Goal: Information Seeking & Learning: Learn about a topic

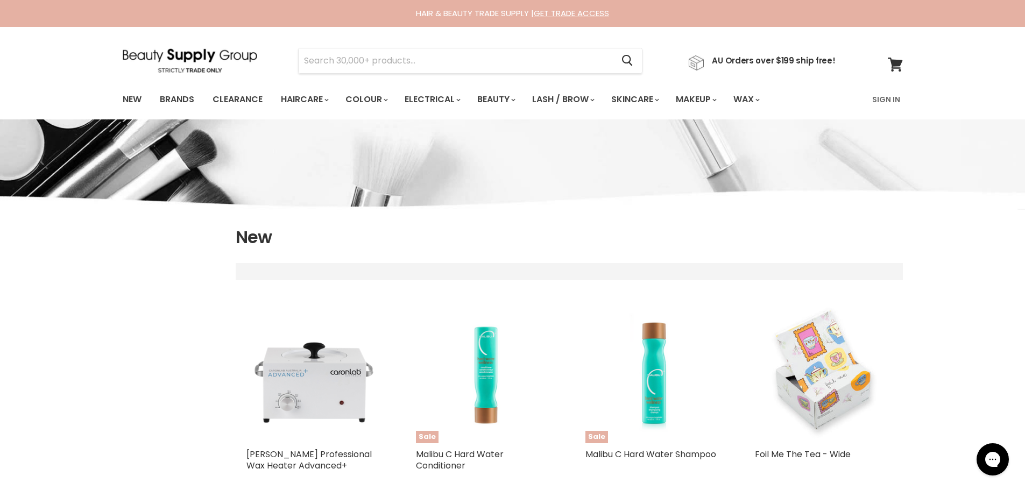
select select "created-descending"
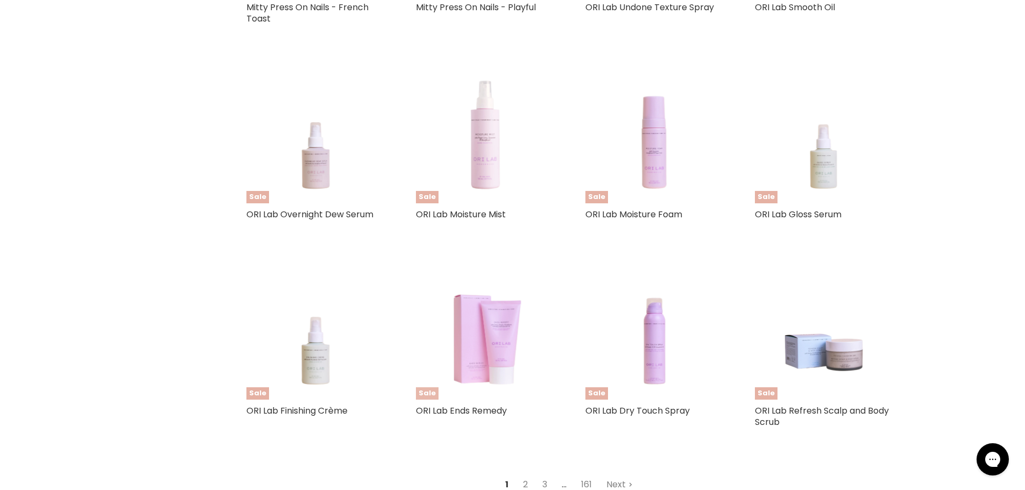
scroll to position [2476, 0]
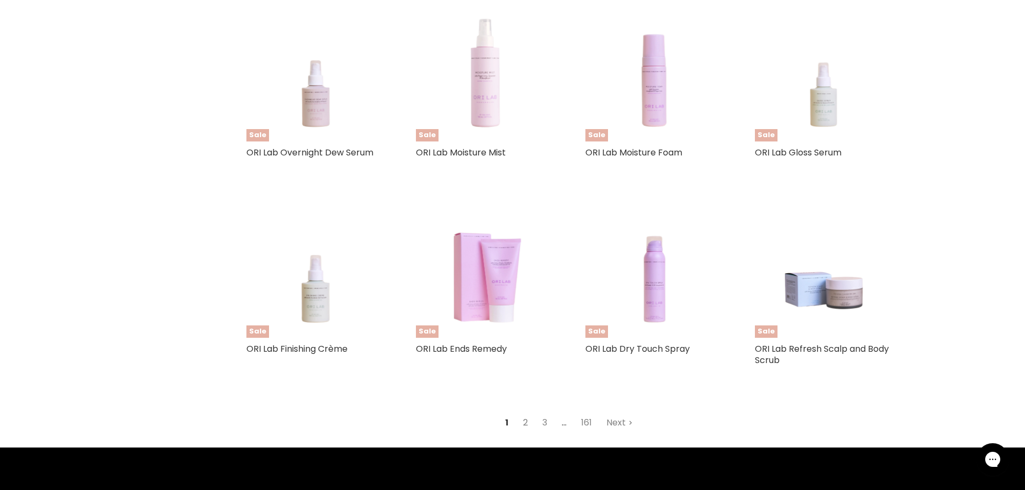
click at [525, 413] on link "2" at bounding box center [525, 422] width 17 height 19
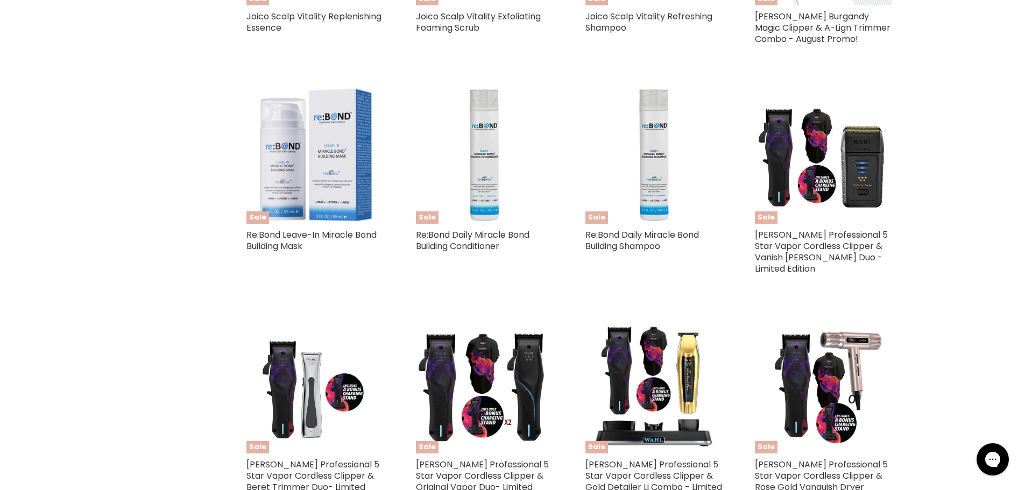
select select "created-descending"
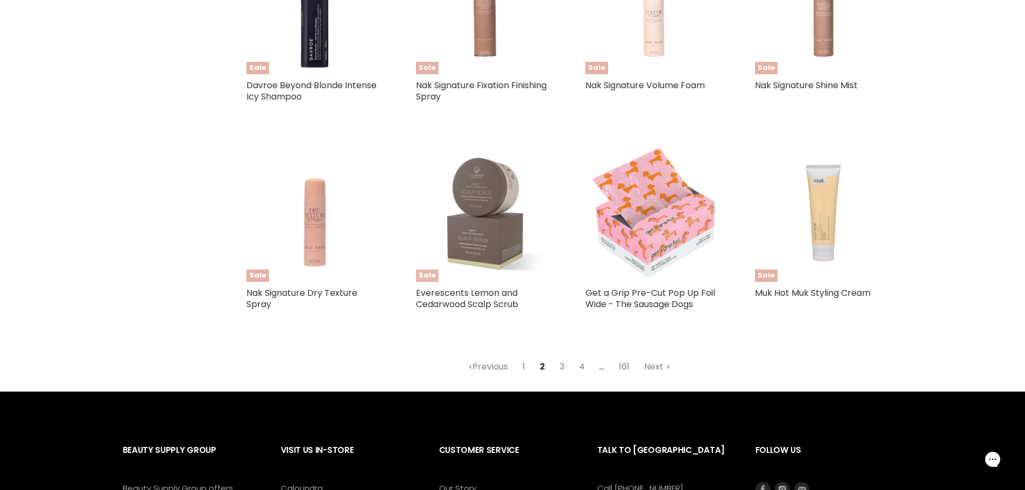
scroll to position [2430, 0]
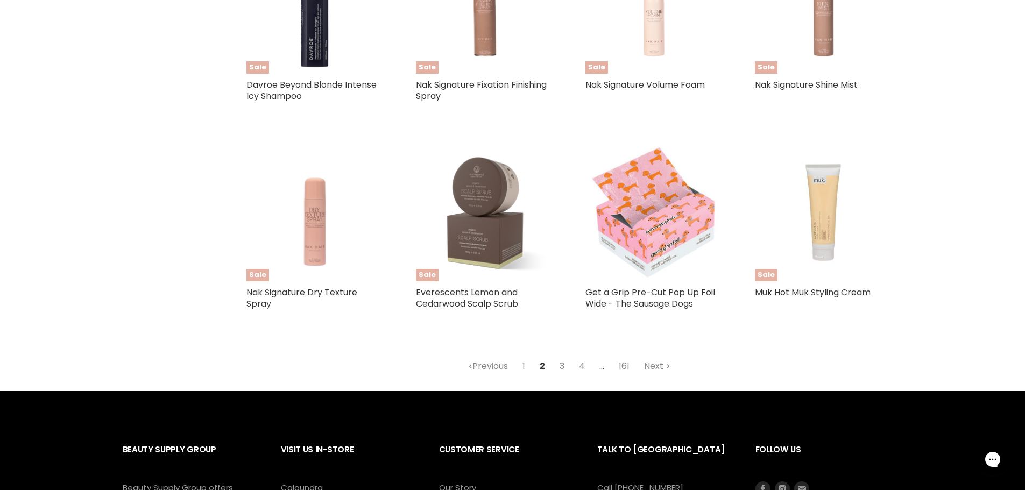
click at [562, 365] on link "3" at bounding box center [562, 366] width 17 height 19
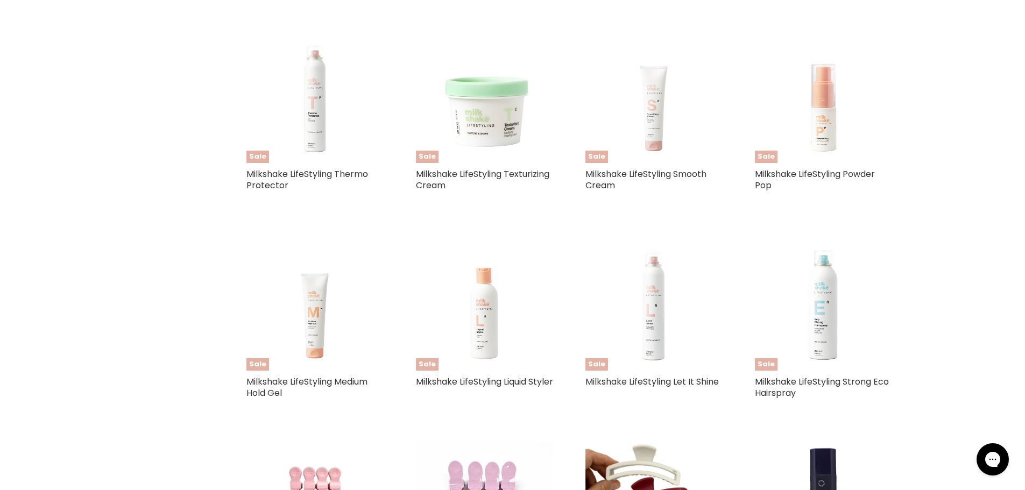
select select "created-descending"
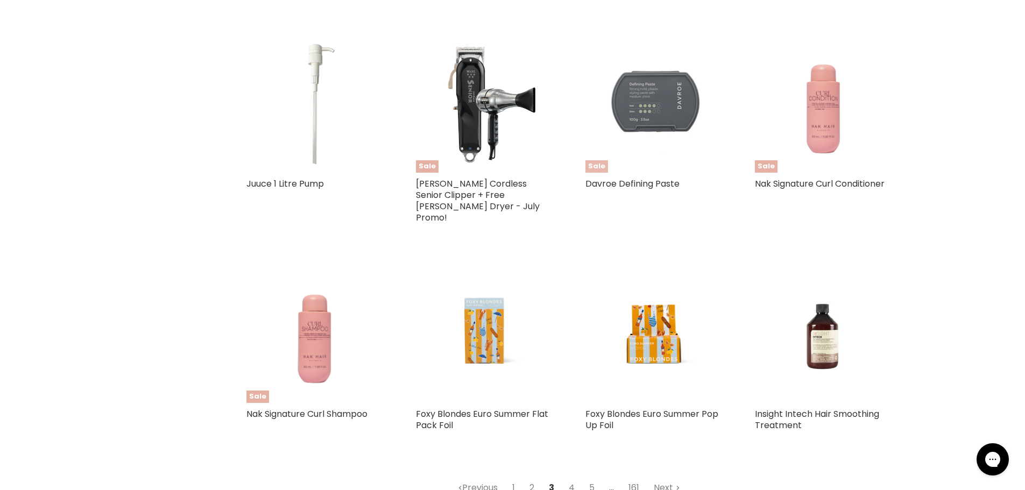
scroll to position [2484, 0]
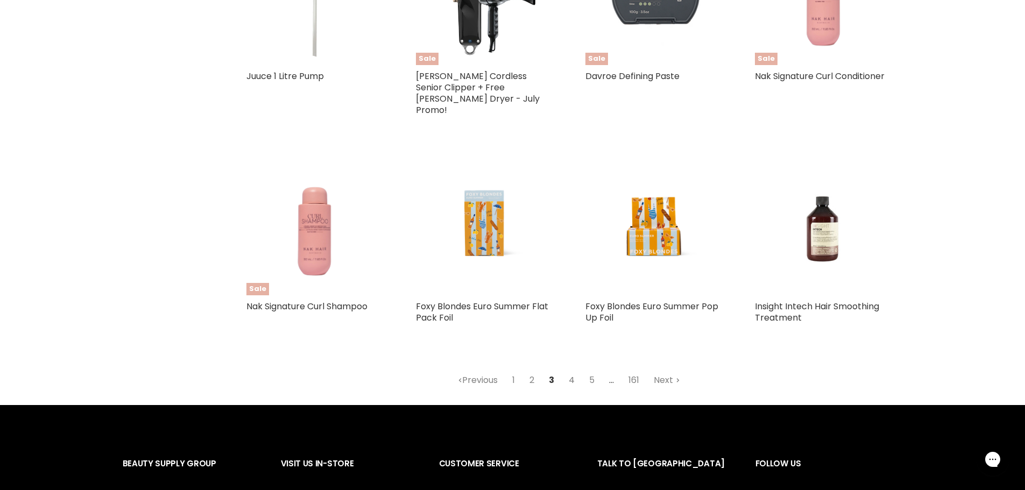
click at [572, 371] on link "4" at bounding box center [572, 380] width 18 height 19
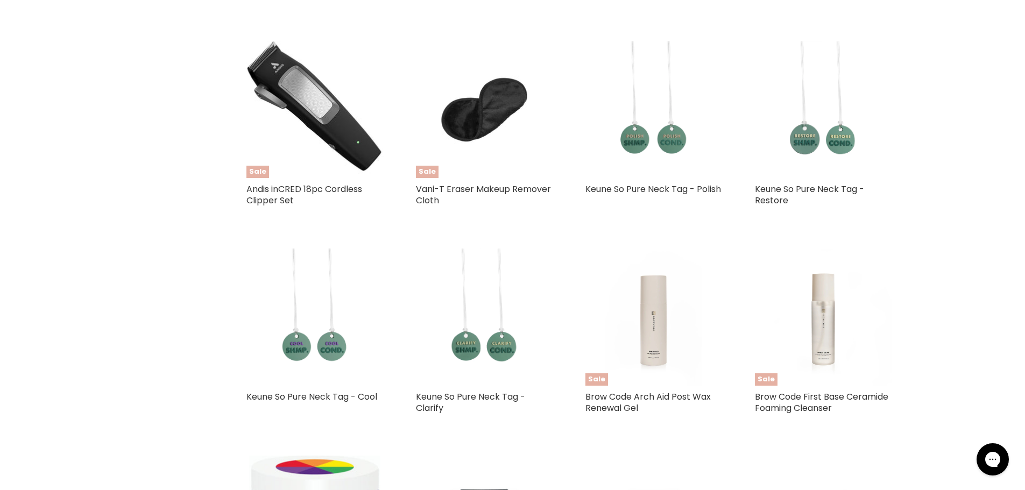
select select "created-descending"
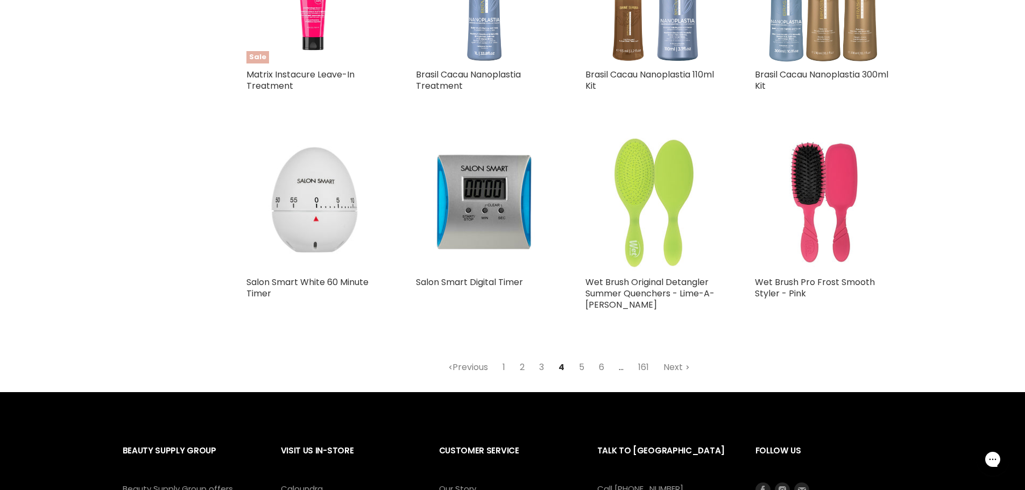
scroll to position [2592, 0]
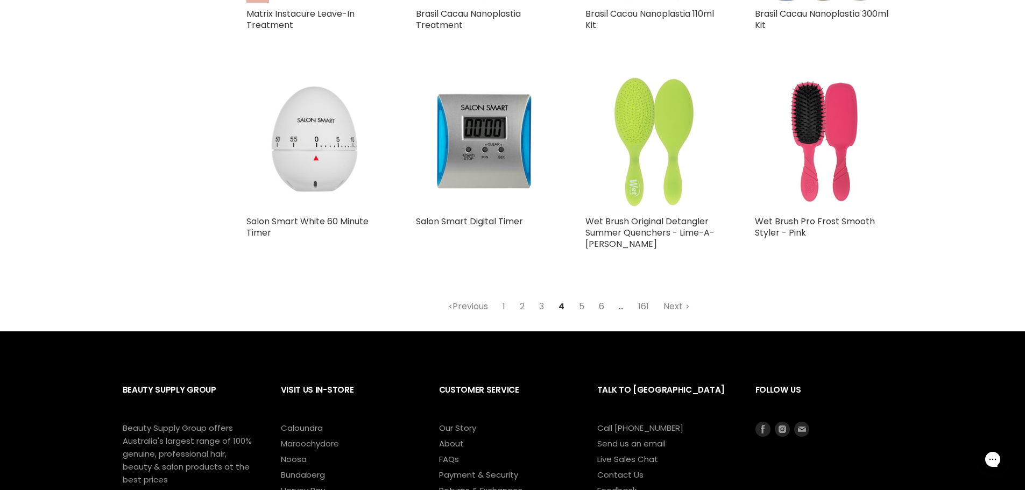
click at [581, 297] on link "5" at bounding box center [581, 306] width 17 height 19
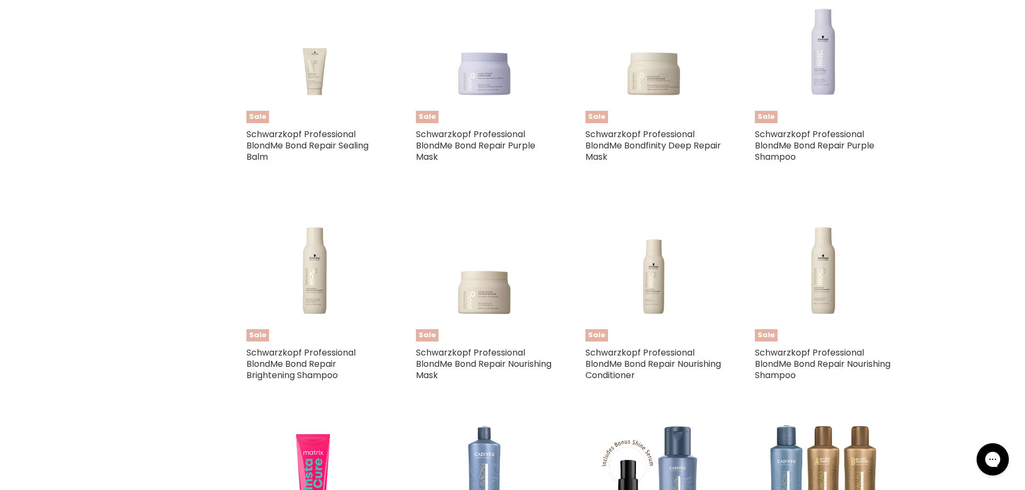
select select "created-descending"
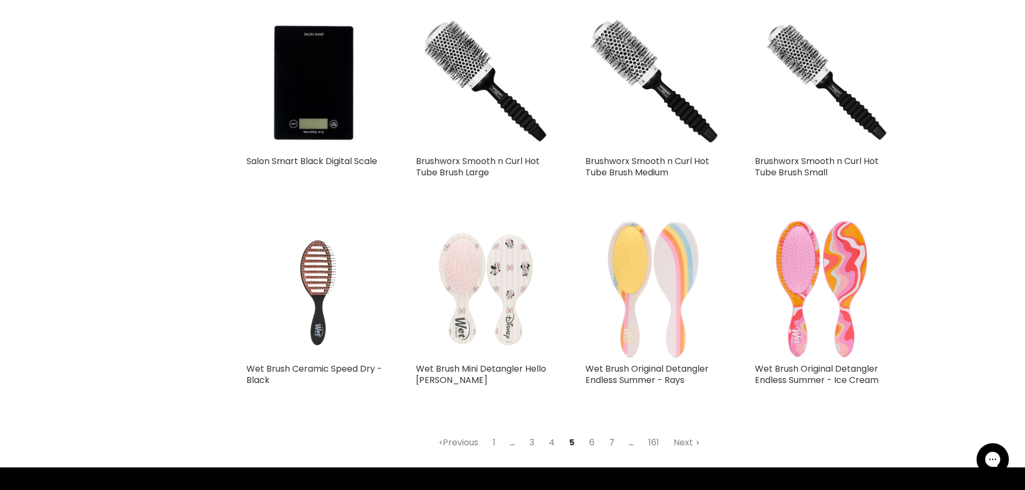
scroll to position [2538, 0]
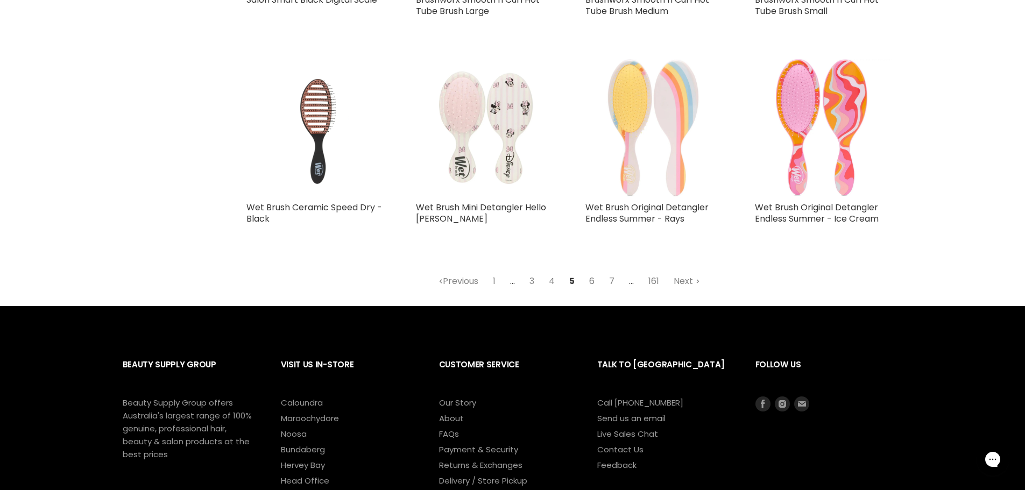
click at [595, 277] on link "6" at bounding box center [591, 281] width 17 height 19
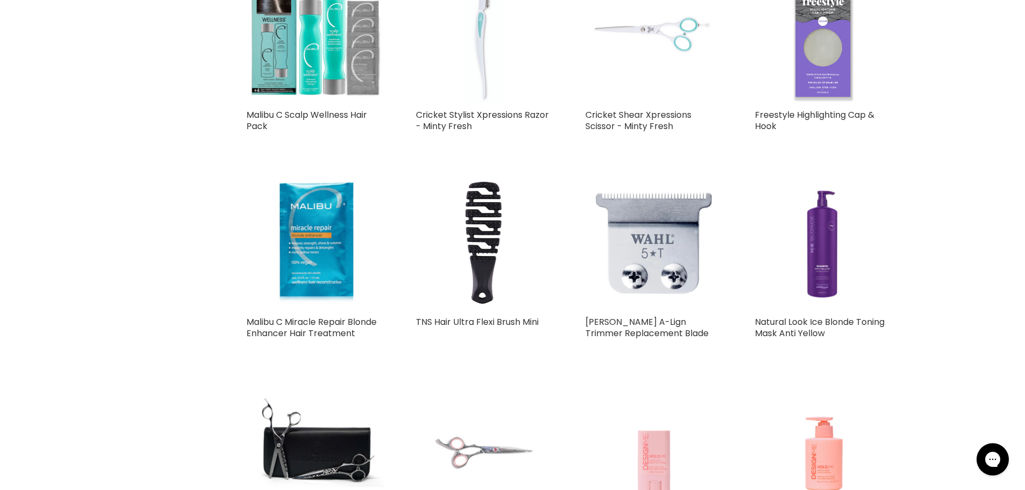
select select "created-descending"
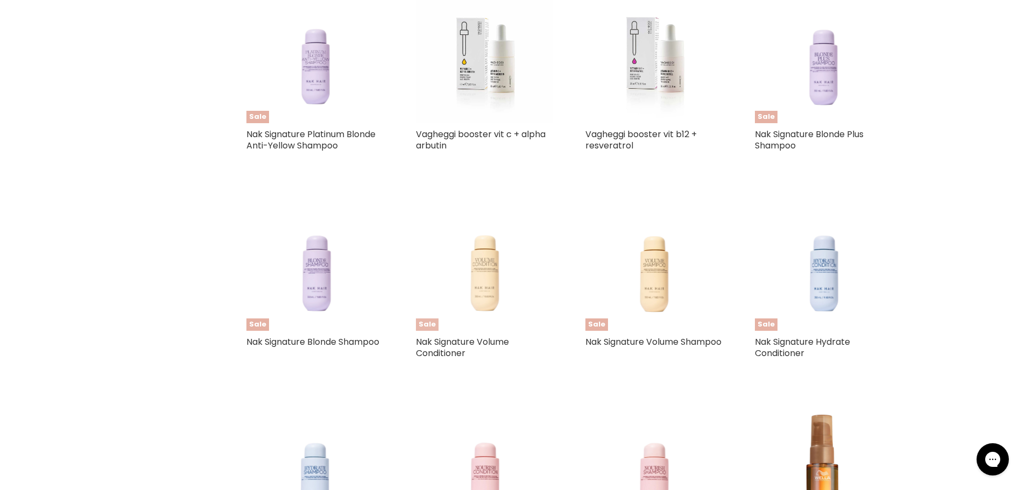
scroll to position [1785, 0]
